Goal: Information Seeking & Learning: Check status

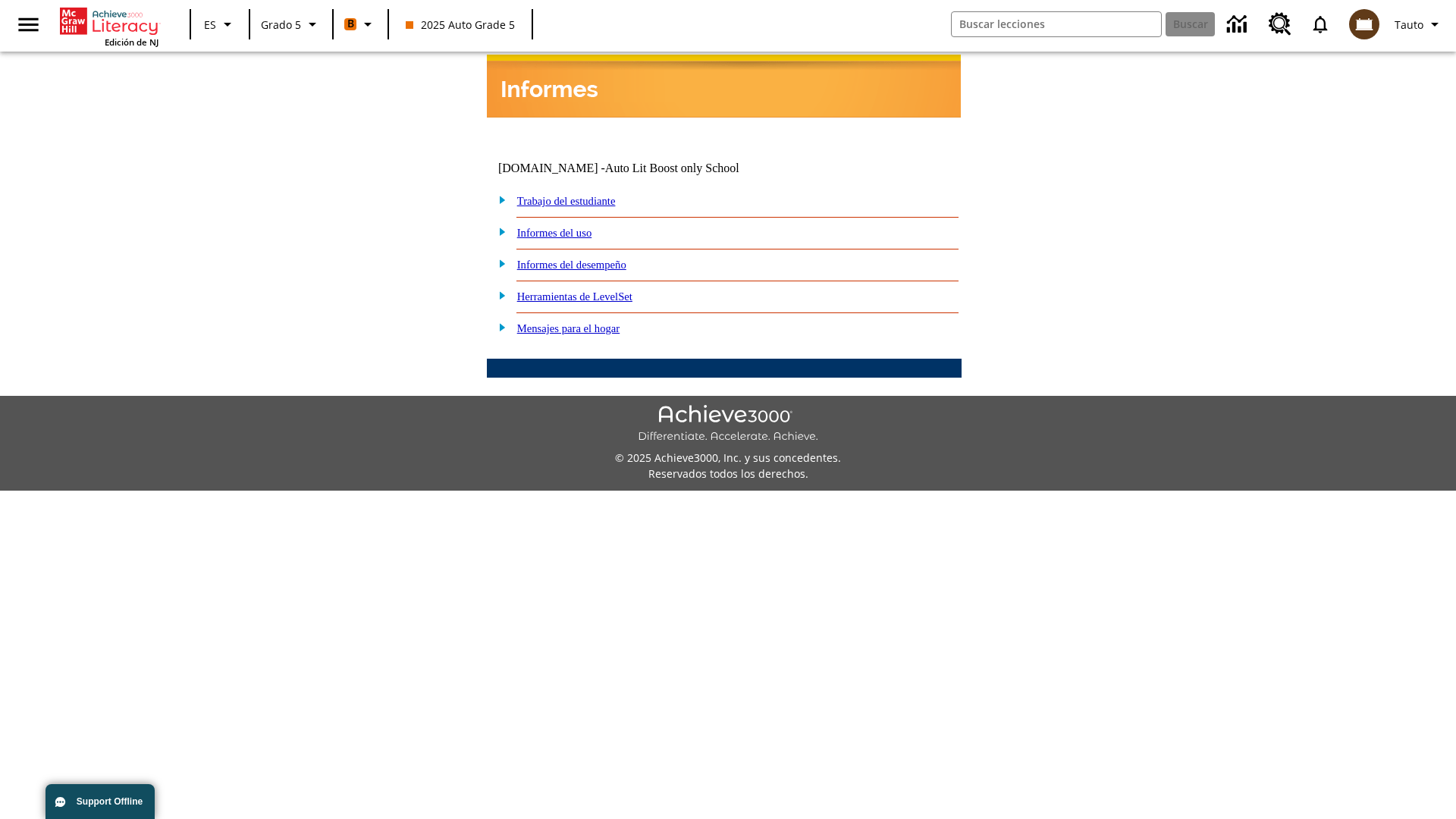
click at [592, 259] on link "Informes del desempeño" at bounding box center [571, 265] width 109 height 12
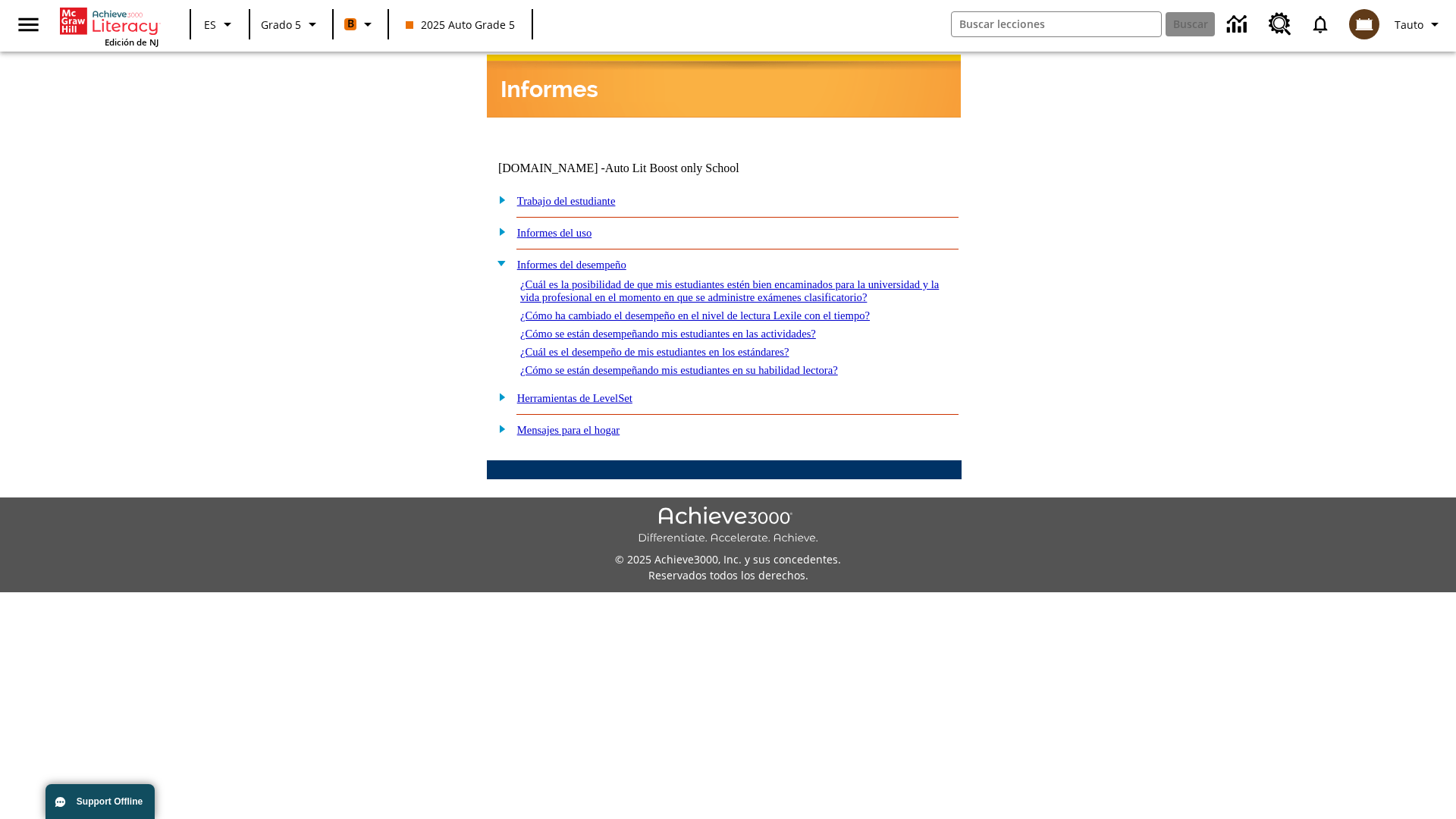
click at [706, 364] on link "¿Cómo se están desempeñando mis estudiantes en su habilidad lectora?" at bounding box center [679, 370] width 317 height 12
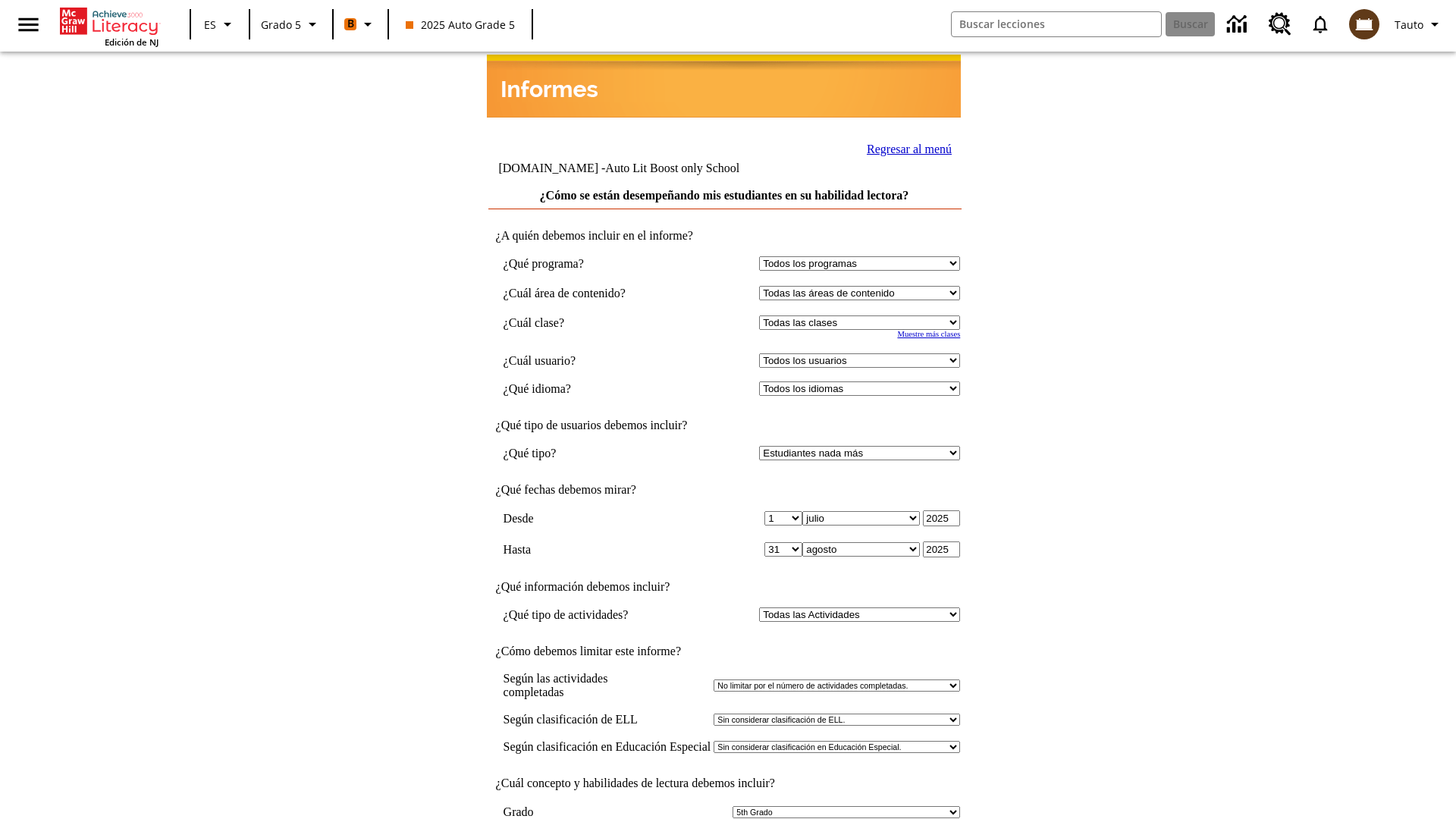
select select "11133131"
click at [863, 354] on select "Todos los usuarios Cat, Sautoen Cat, Sautoes Cat, Sautoss Donotlogin, Sautoen T…" at bounding box center [859, 361] width 201 height 14
select select "21437107"
